Goal: Task Accomplishment & Management: Manage account settings

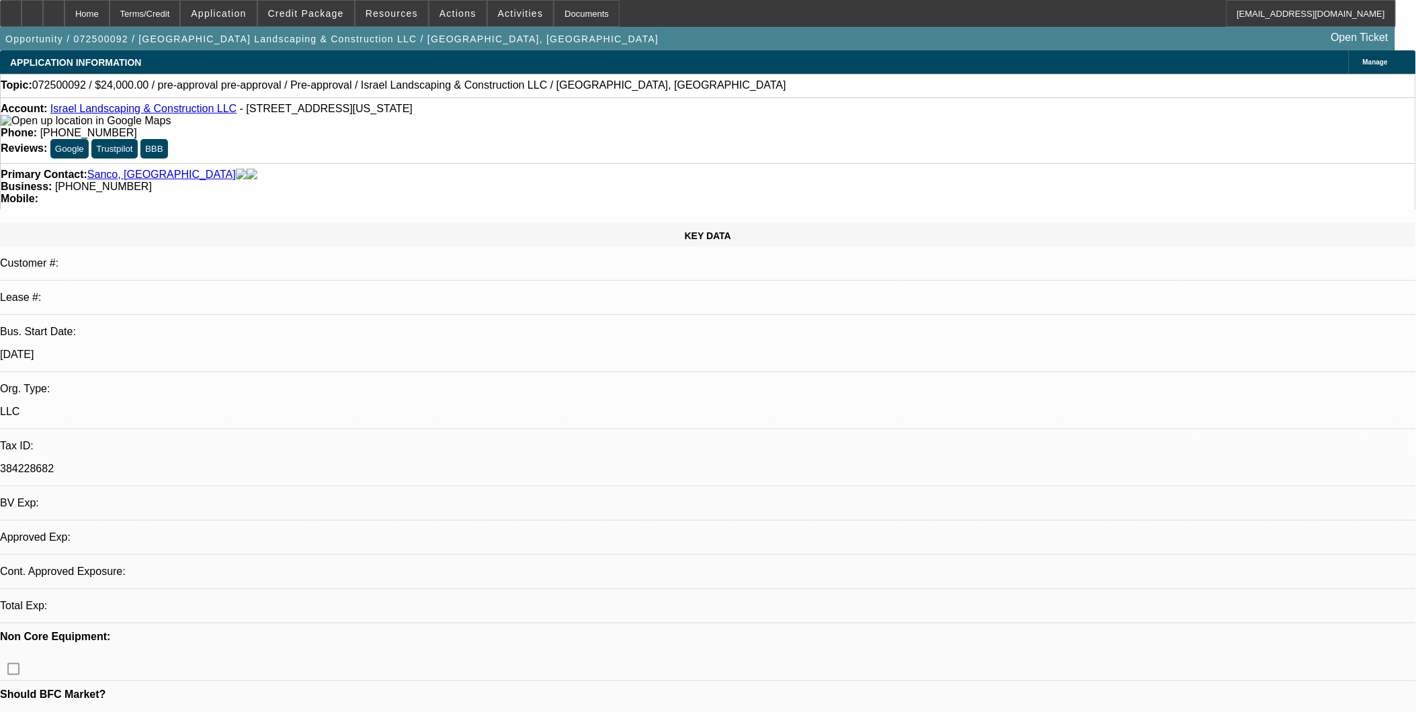
select select "0"
select select "1"
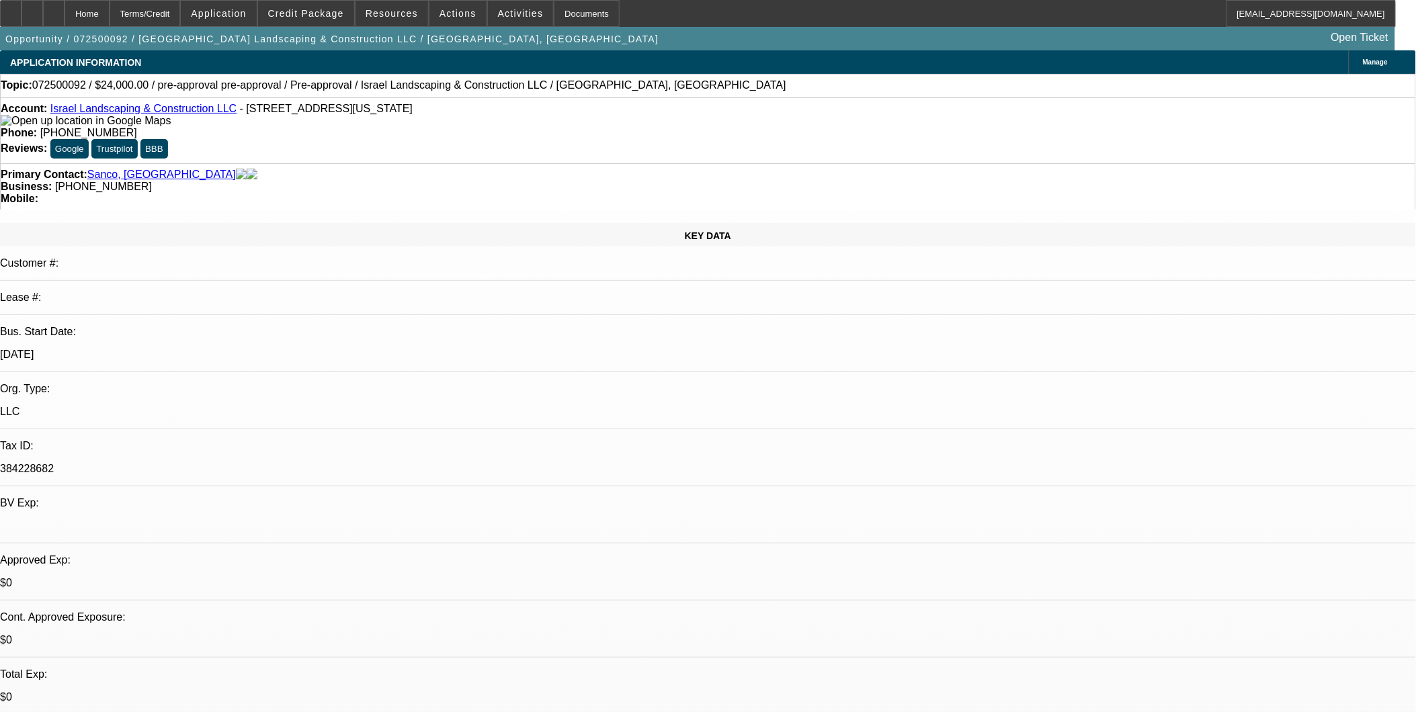
select select "6"
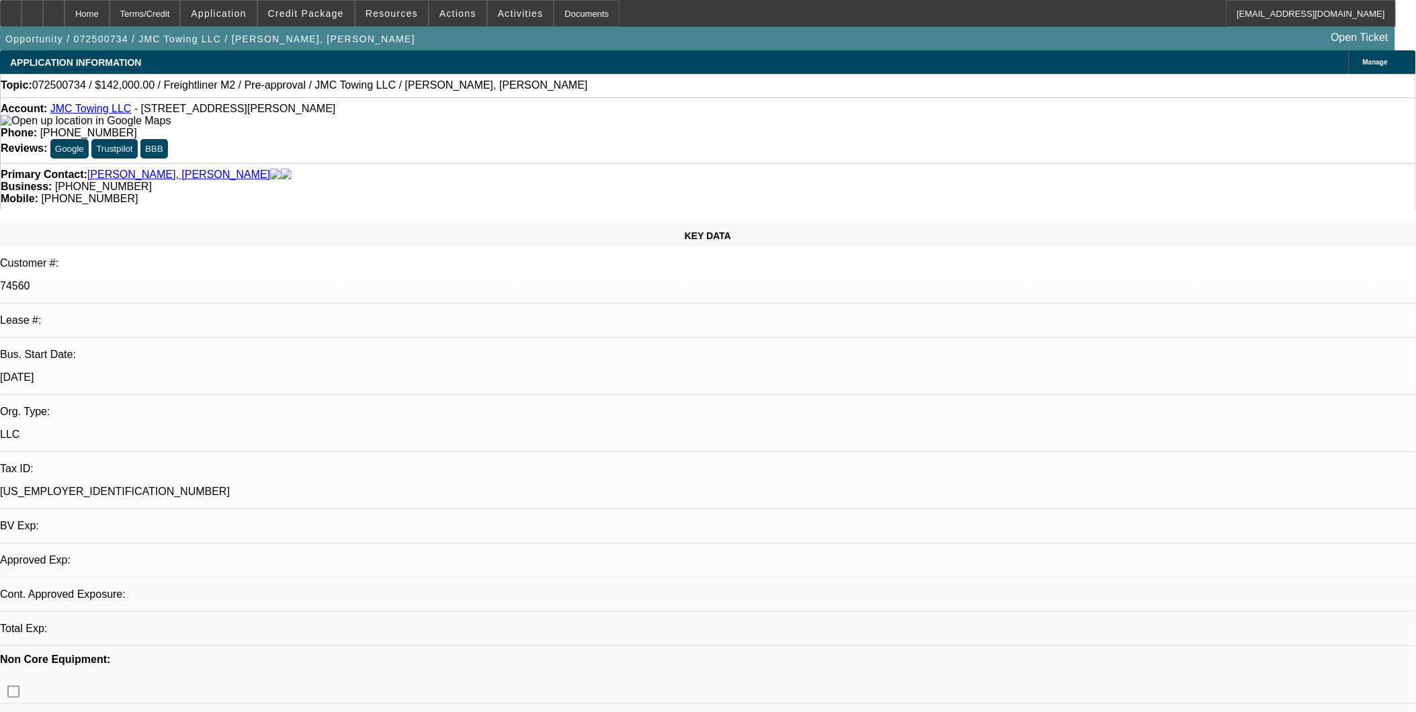
select select "0"
select select "6"
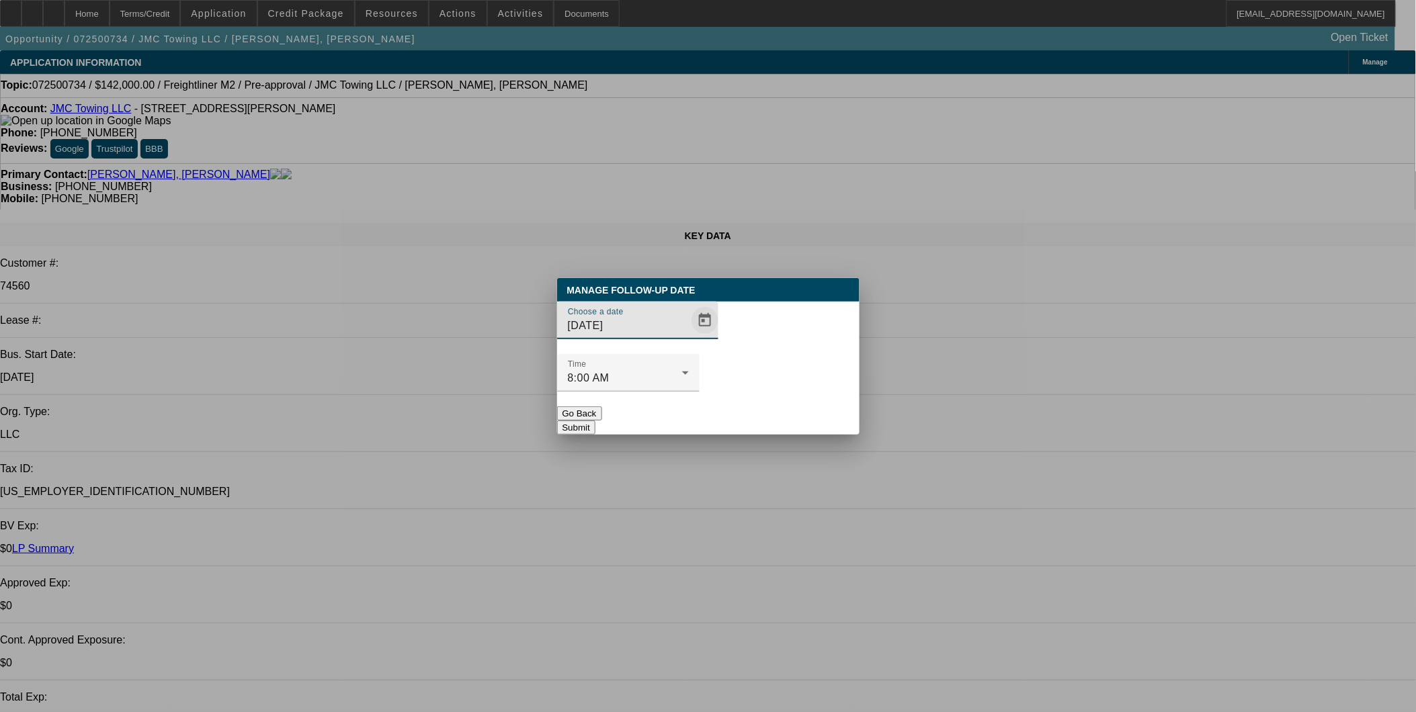
click at [689, 337] on span "Open calendar" at bounding box center [705, 320] width 32 height 32
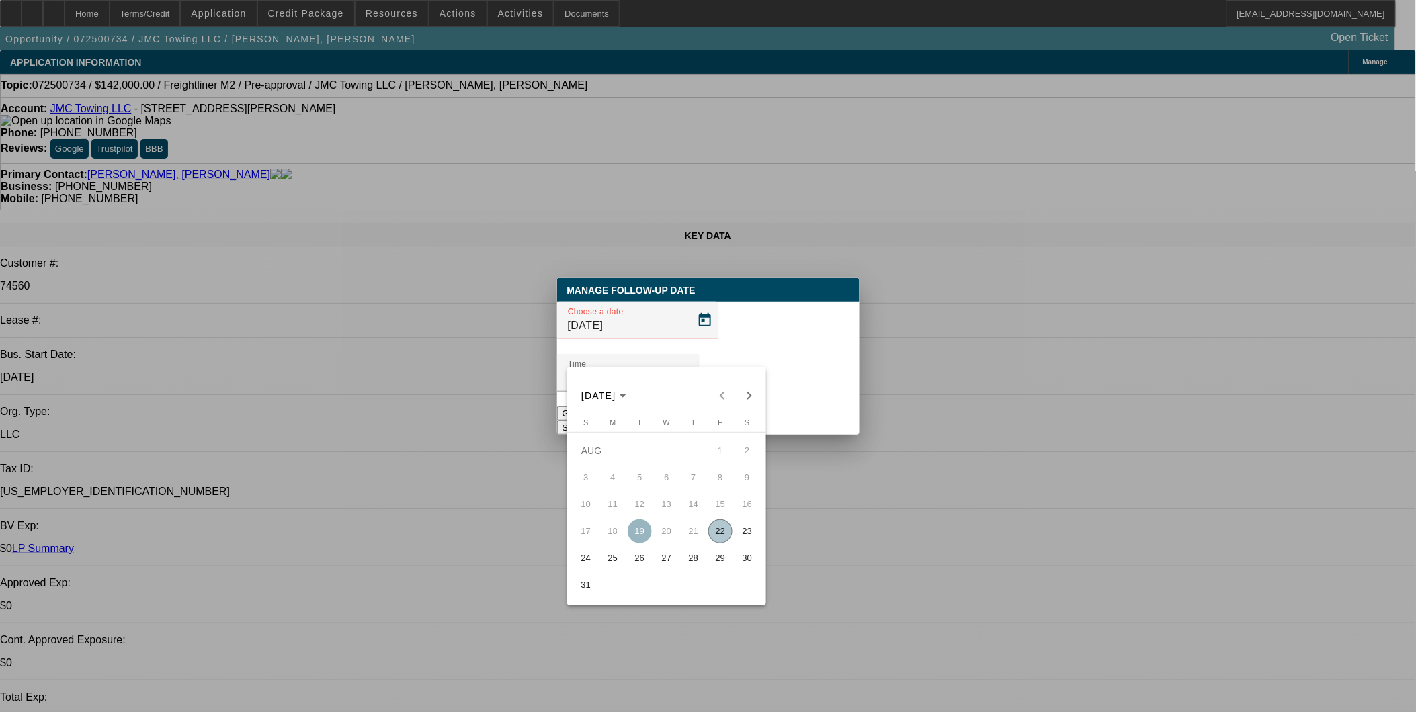
click at [726, 553] on span "29" at bounding box center [720, 558] width 24 height 24
type input "[DATE]"
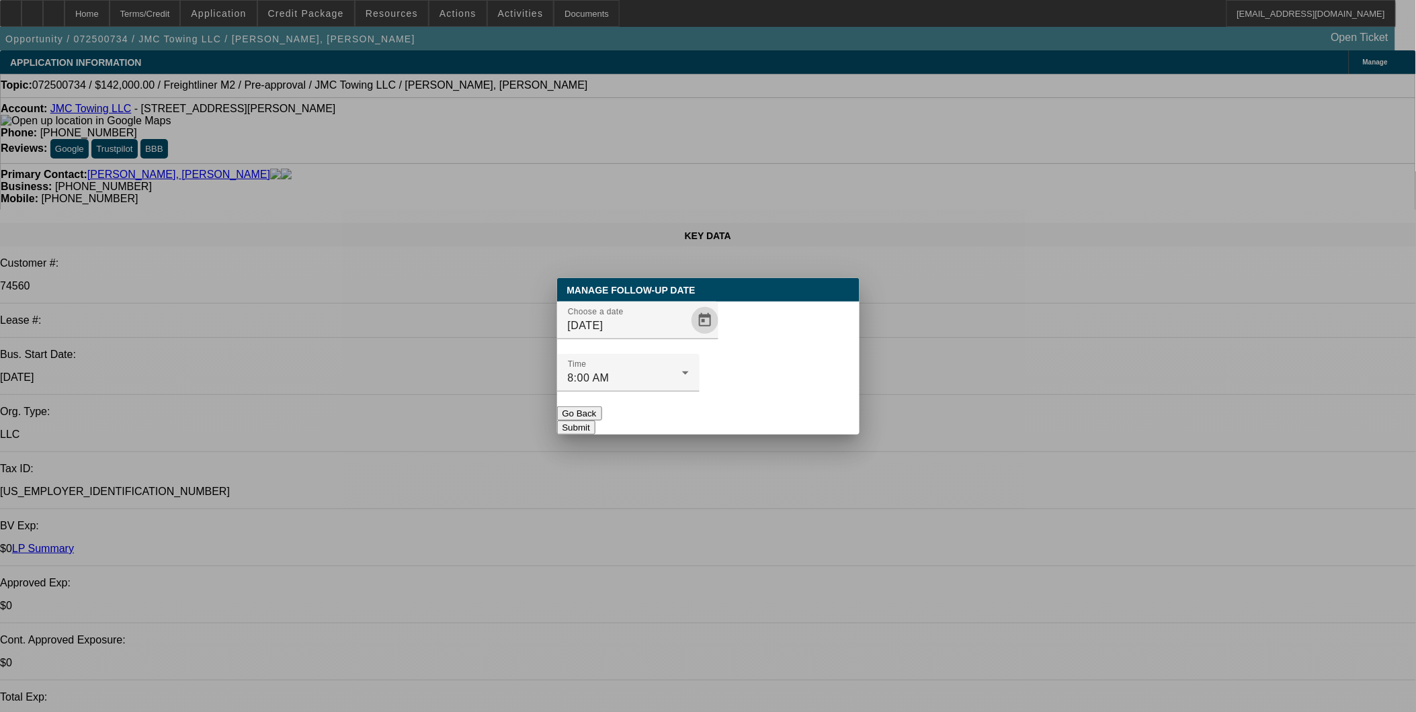
click at [595, 421] on button "Submit" at bounding box center [576, 428] width 38 height 14
